Goal: Use online tool/utility: Utilize a website feature to perform a specific function

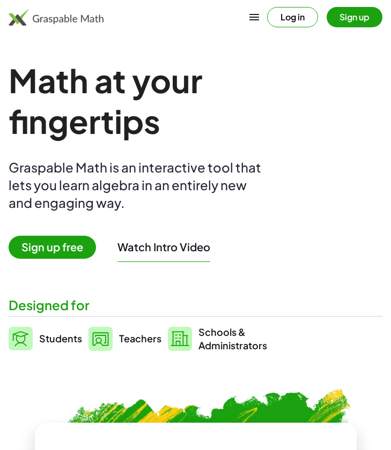
click at [55, 248] on span "Sign up free" at bounding box center [52, 247] width 87 height 23
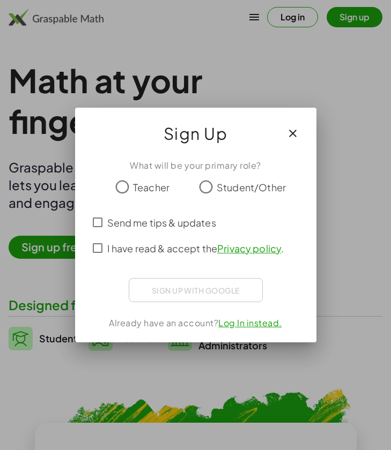
click at [139, 181] on span "Teacher" at bounding box center [151, 187] width 36 height 14
click at [134, 251] on span "I have read & accept the Privacy policy ." at bounding box center [195, 248] width 177 height 14
click at [167, 286] on div "Sign in with Google. Opens in new tab" at bounding box center [195, 289] width 99 height 24
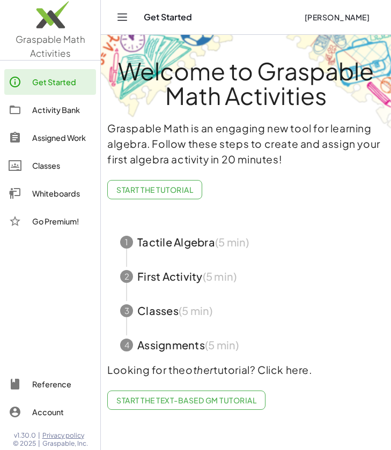
click at [56, 188] on div "Whiteboards" at bounding box center [62, 193] width 60 height 13
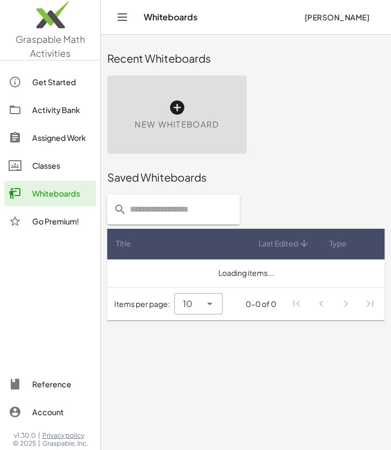
click at [176, 137] on div "New Whiteboard" at bounding box center [176, 115] width 139 height 78
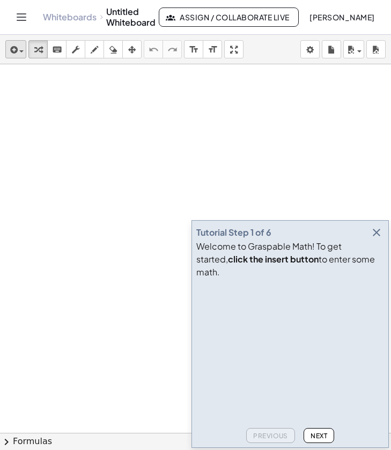
click at [20, 51] on span "button" at bounding box center [21, 51] width 4 height 2
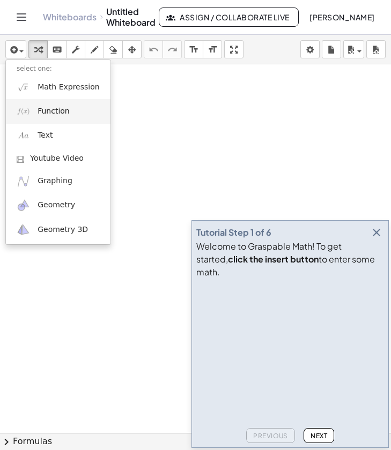
click at [45, 113] on span "Function" at bounding box center [54, 111] width 32 height 11
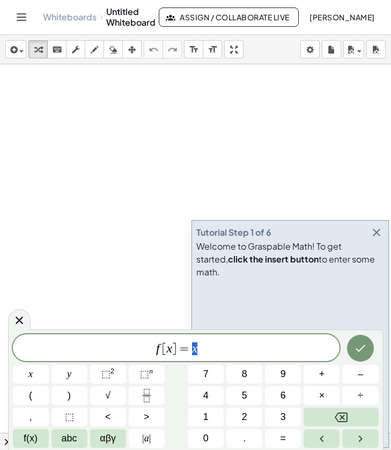
click at [162, 350] on span "f [ x ] = x" at bounding box center [176, 349] width 327 height 15
click at [179, 351] on span "=" at bounding box center [184, 349] width 16 height 13
click at [254, 351] on span "f [ x ] = x ​" at bounding box center [176, 349] width 327 height 15
click at [345, 414] on icon "Backspace" at bounding box center [341, 417] width 13 height 13
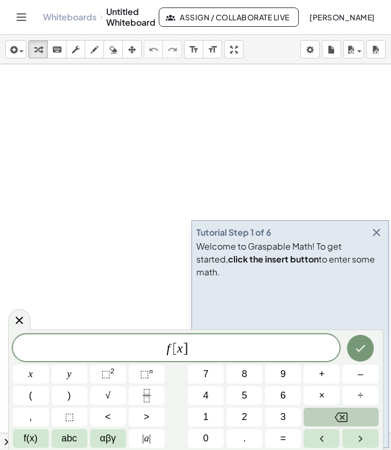
click at [345, 414] on icon "Backspace" at bounding box center [341, 417] width 13 height 13
click at [280, 420] on span "3" at bounding box center [282, 417] width 5 height 14
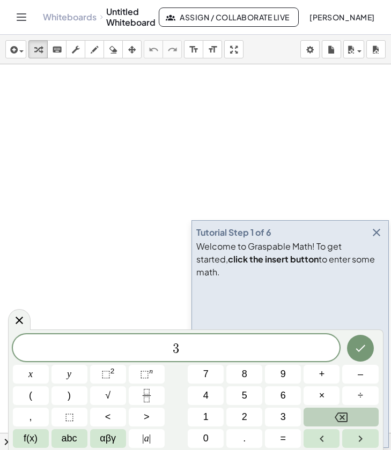
click at [337, 418] on icon "Backspace" at bounding box center [341, 417] width 13 height 13
click at [220, 397] on button "4" at bounding box center [206, 396] width 36 height 19
click at [44, 375] on button "x" at bounding box center [31, 374] width 36 height 19
click at [331, 417] on button "Backspace" at bounding box center [340, 417] width 75 height 19
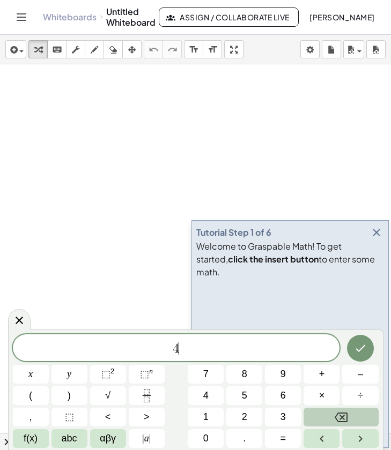
click at [331, 417] on button "Backspace" at bounding box center [340, 417] width 75 height 19
click at [244, 417] on span "2" at bounding box center [244, 417] width 5 height 14
click at [46, 392] on button "(" at bounding box center [31, 396] width 36 height 19
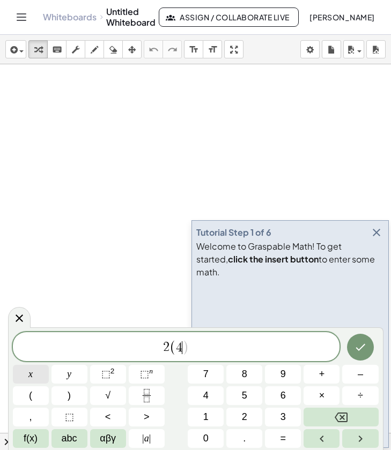
click at [33, 378] on button "x" at bounding box center [31, 374] width 36 height 19
click at [305, 375] on button "+" at bounding box center [321, 374] width 36 height 19
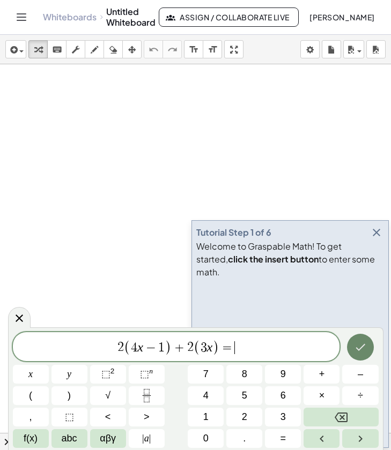
click at [360, 351] on icon "Done" at bounding box center [360, 347] width 13 height 13
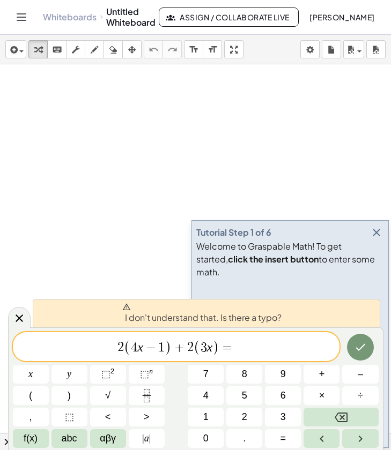
click at [220, 347] on span "=" at bounding box center [227, 348] width 16 height 13
click at [223, 348] on span "=" at bounding box center [227, 348] width 16 height 13
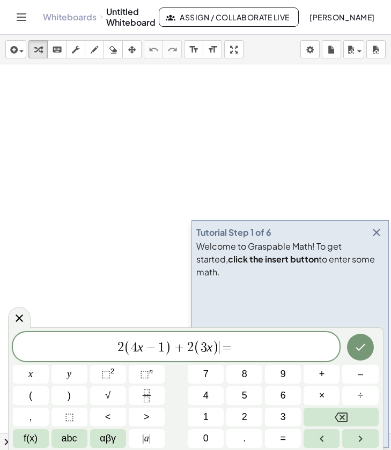
click at [280, 346] on span "2 ( 4 x − 1 ) + 2 ( 3 x ) ​ =" at bounding box center [176, 348] width 327 height 18
click at [370, 350] on button "Done" at bounding box center [360, 347] width 27 height 27
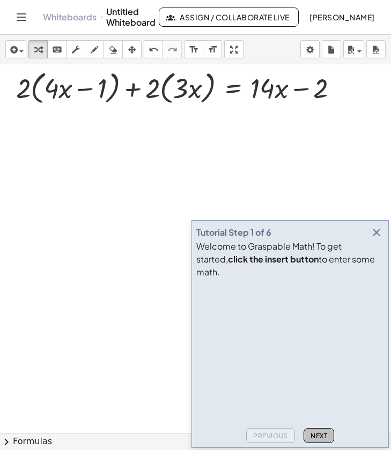
click at [314, 437] on span "Next" at bounding box center [318, 436] width 17 height 8
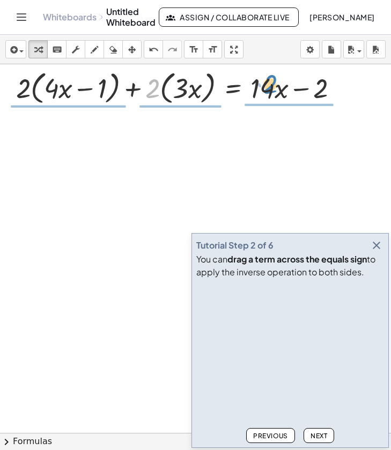
drag, startPoint x: 154, startPoint y: 94, endPoint x: 272, endPoint y: 90, distance: 118.0
click at [272, 90] on div at bounding box center [181, 87] width 341 height 41
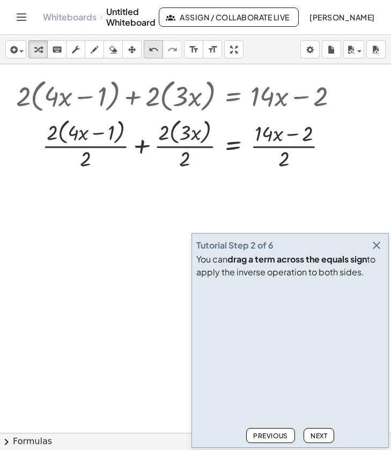
click at [154, 50] on icon "undo" at bounding box center [154, 49] width 10 height 13
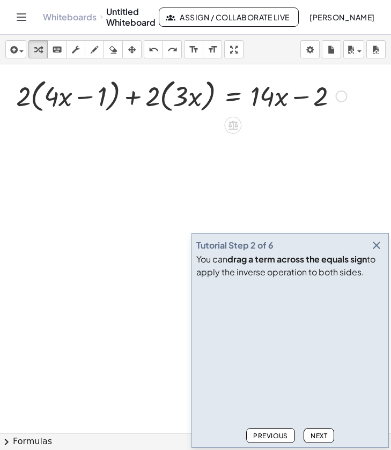
click at [253, 94] on div at bounding box center [181, 95] width 341 height 41
drag, startPoint x: 292, startPoint y: 110, endPoint x: 240, endPoint y: 127, distance: 55.1
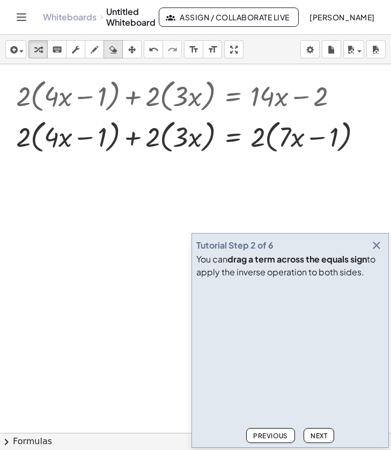
click at [113, 58] on button "erase" at bounding box center [112, 49] width 19 height 18
click at [258, 105] on div at bounding box center [195, 433] width 391 height 738
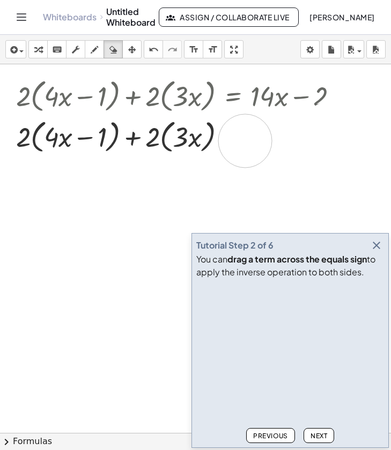
drag, startPoint x: 290, startPoint y: 153, endPoint x: 245, endPoint y: 138, distance: 47.0
click at [245, 138] on div at bounding box center [195, 433] width 391 height 738
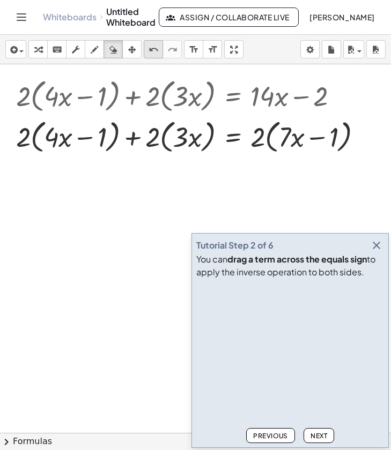
click at [152, 48] on icon "undo" at bounding box center [154, 49] width 10 height 13
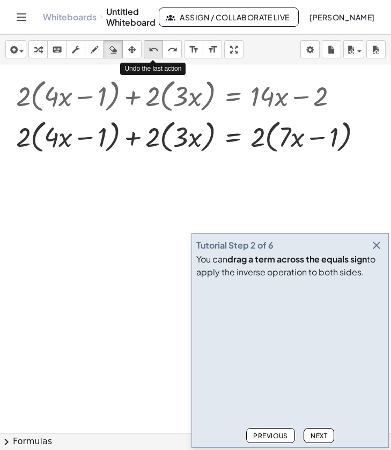
click at [152, 48] on icon "undo" at bounding box center [154, 49] width 10 height 13
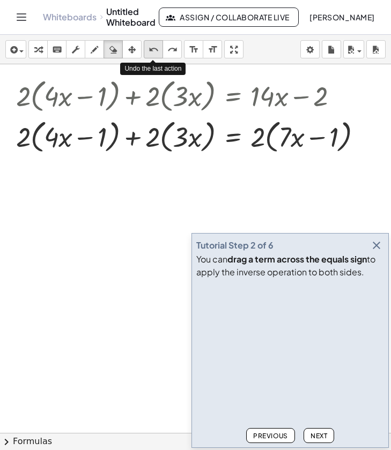
click at [152, 48] on icon "undo" at bounding box center [154, 49] width 10 height 13
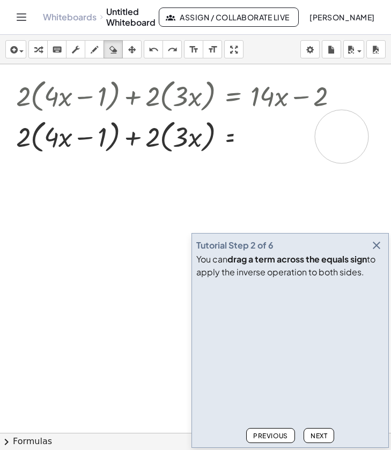
drag, startPoint x: 260, startPoint y: 138, endPoint x: 342, endPoint y: 136, distance: 81.5
click at [342, 136] on div at bounding box center [195, 433] width 391 height 738
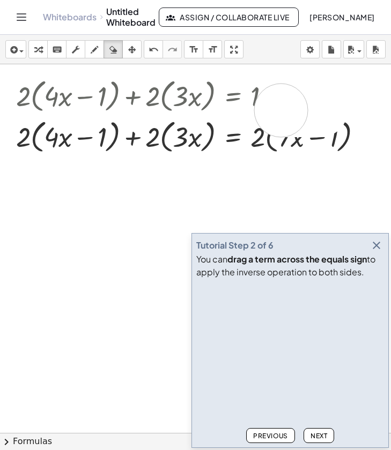
drag, startPoint x: 321, startPoint y: 110, endPoint x: 267, endPoint y: 107, distance: 53.7
click at [267, 107] on div at bounding box center [195, 433] width 391 height 738
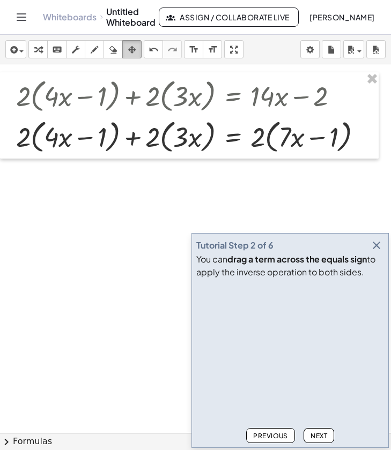
click at [125, 51] on div "button" at bounding box center [132, 49] width 14 height 13
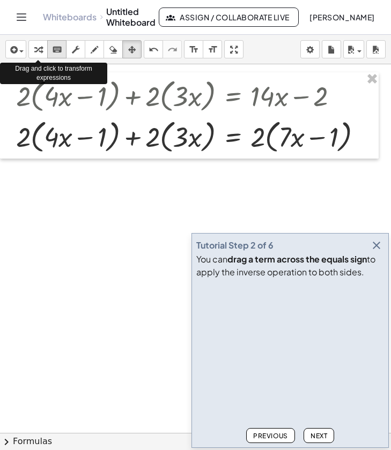
click at [56, 49] on icon "keyboard" at bounding box center [57, 49] width 10 height 13
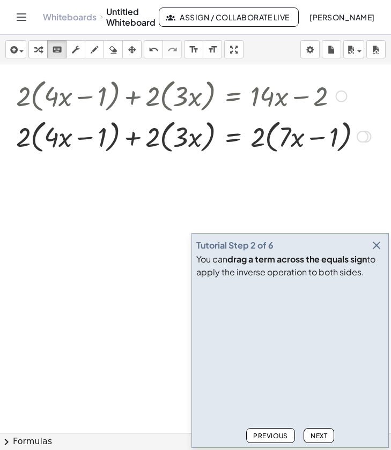
click at [138, 122] on div at bounding box center [193, 136] width 365 height 41
click at [318, 442] on button "Next" at bounding box center [318, 435] width 31 height 15
click at [291, 321] on video at bounding box center [276, 323] width 161 height 80
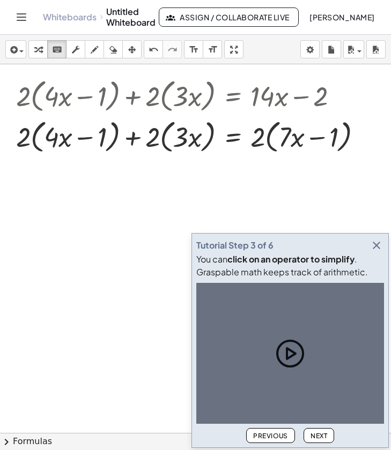
click at [291, 321] on div at bounding box center [290, 353] width 188 height 141
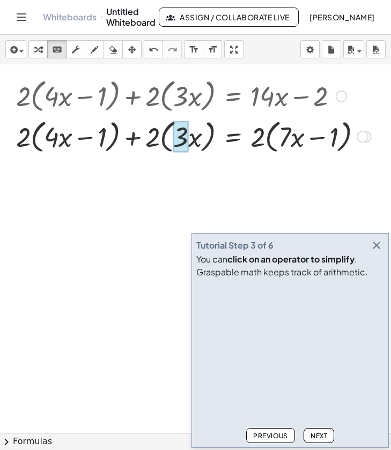
click at [176, 145] on div at bounding box center [181, 137] width 16 height 31
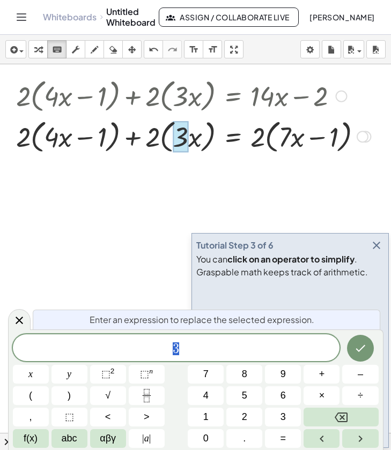
click at [155, 138] on div at bounding box center [193, 136] width 365 height 41
click at [206, 140] on div at bounding box center [193, 136] width 365 height 41
click at [21, 317] on icon at bounding box center [19, 320] width 13 height 13
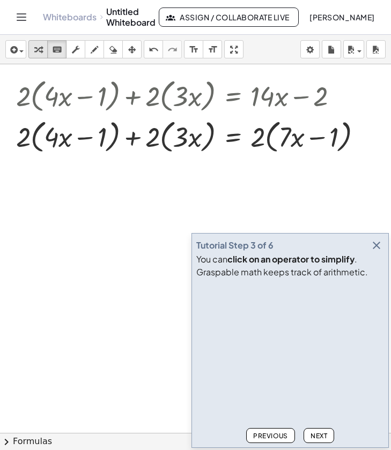
click at [40, 49] on icon "button" at bounding box center [38, 49] width 8 height 13
click at [161, 142] on div at bounding box center [193, 136] width 365 height 41
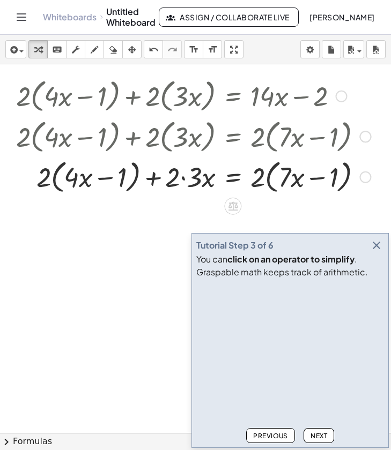
click at [85, 185] on div at bounding box center [193, 176] width 365 height 41
click at [54, 175] on div at bounding box center [193, 176] width 365 height 41
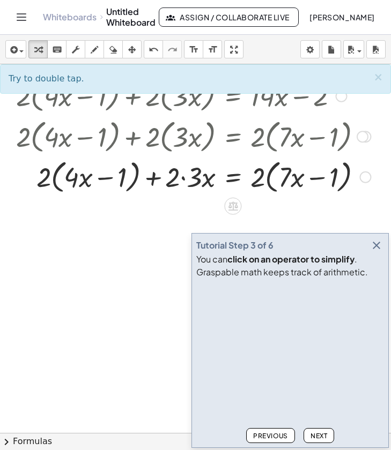
click at [128, 180] on div at bounding box center [193, 176] width 365 height 41
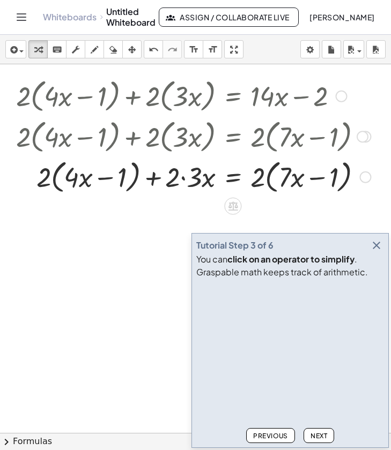
click at [196, 188] on div at bounding box center [193, 176] width 365 height 41
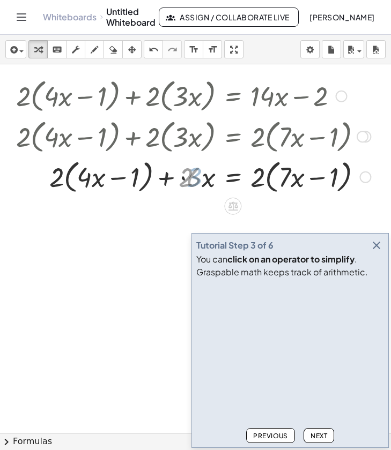
click at [177, 179] on div at bounding box center [193, 176] width 365 height 41
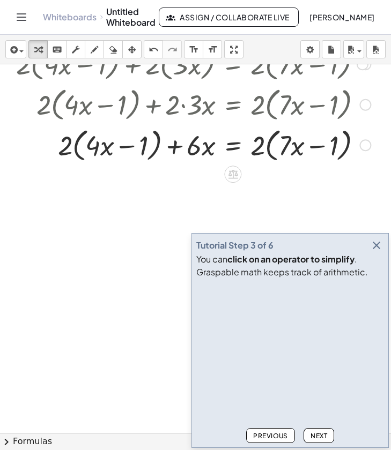
scroll to position [73, 0]
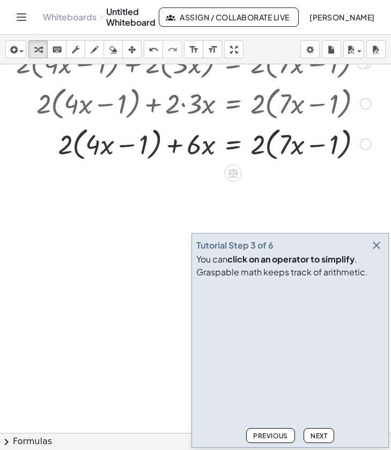
click at [277, 154] on div at bounding box center [193, 143] width 365 height 41
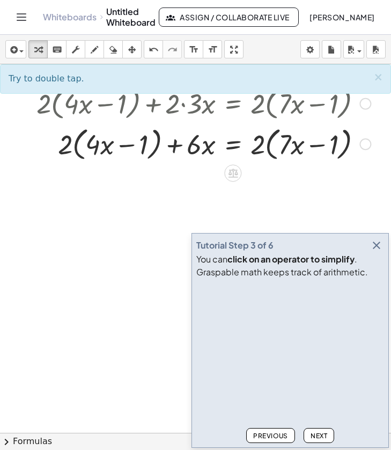
click at [293, 140] on div at bounding box center [193, 143] width 365 height 41
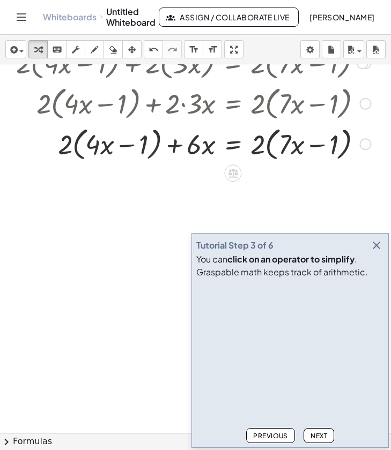
click at [293, 140] on div at bounding box center [193, 143] width 365 height 41
click at [268, 157] on div at bounding box center [193, 143] width 365 height 41
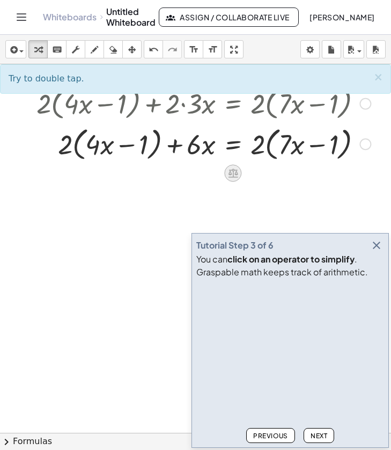
click at [239, 168] on icon at bounding box center [232, 173] width 11 height 11
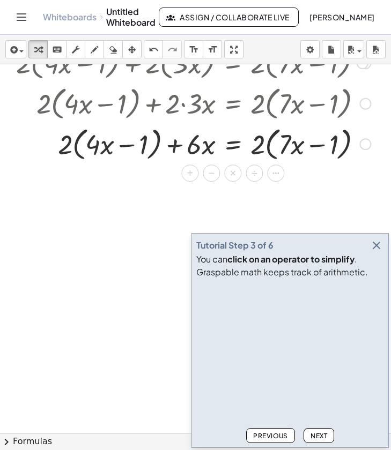
click at [239, 168] on div "×" at bounding box center [232, 173] width 17 height 17
